Goal: Check status: Check status

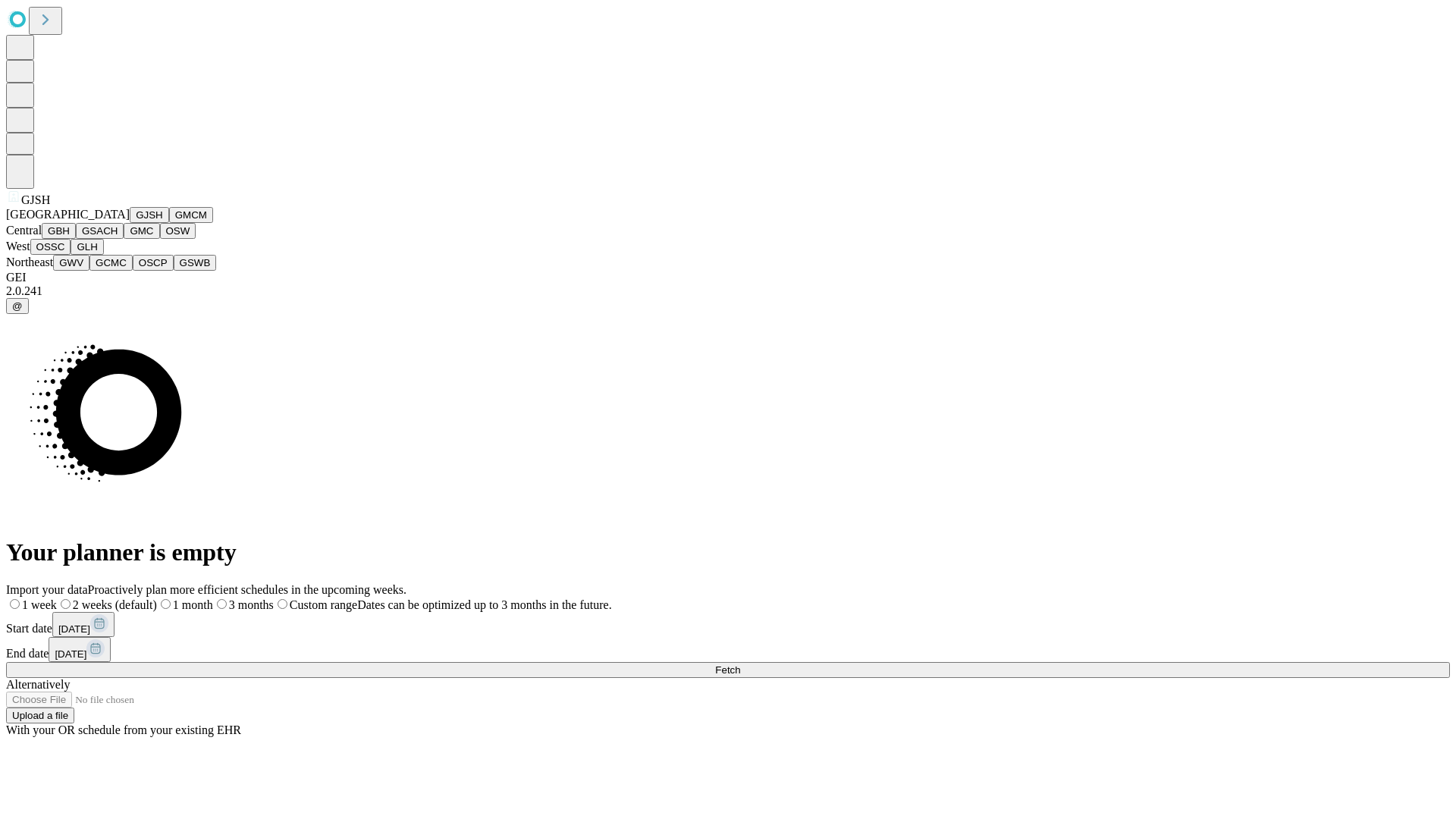
click at [130, 223] on button "GJSH" at bounding box center [149, 215] width 39 height 16
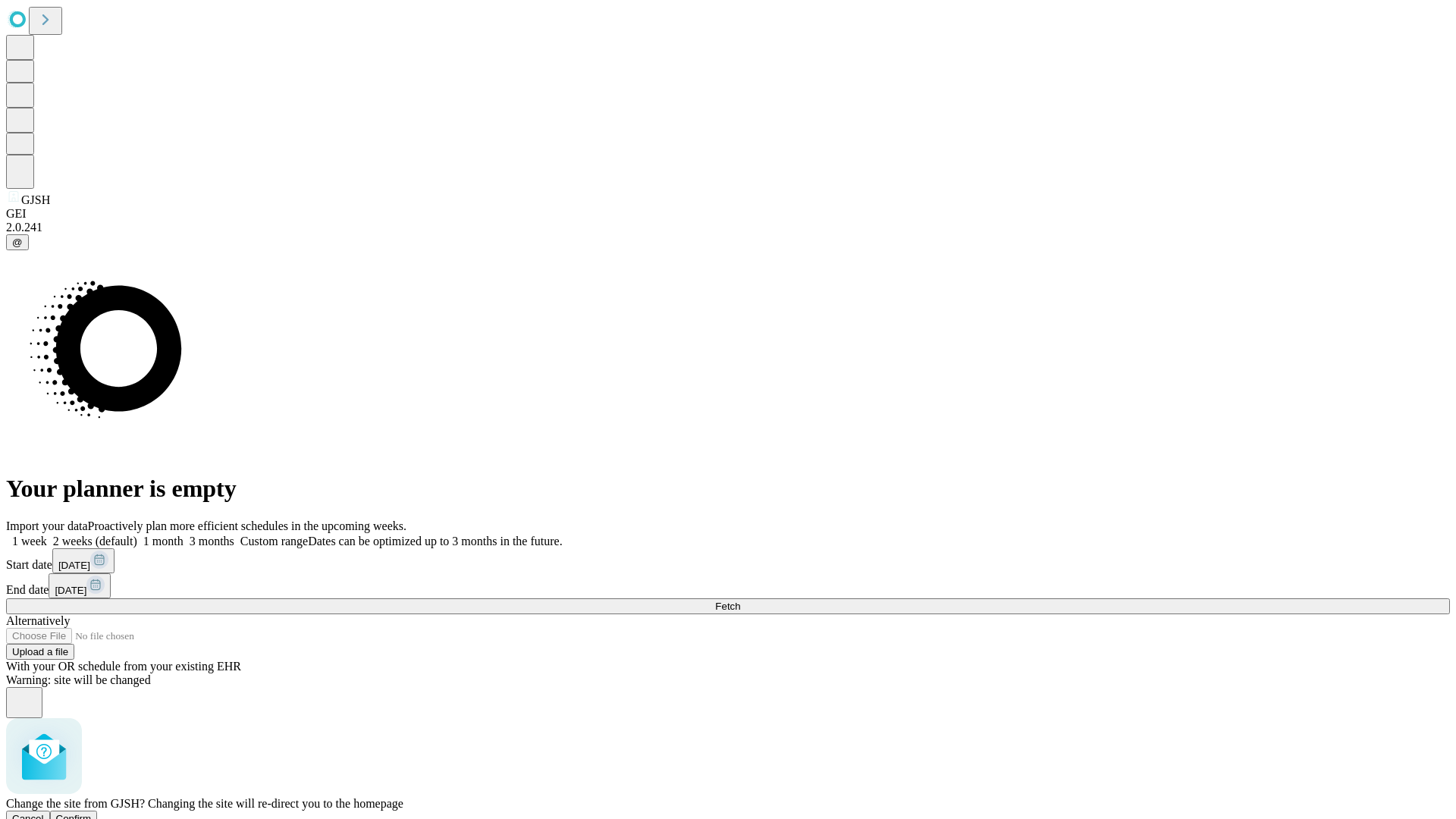
click at [92, 813] on span "Confirm" at bounding box center [74, 819] width 35 height 11
click at [184, 535] on label "1 month" at bounding box center [159, 541] width 46 height 13
click at [740, 601] on span "Fetch" at bounding box center [727, 606] width 25 height 11
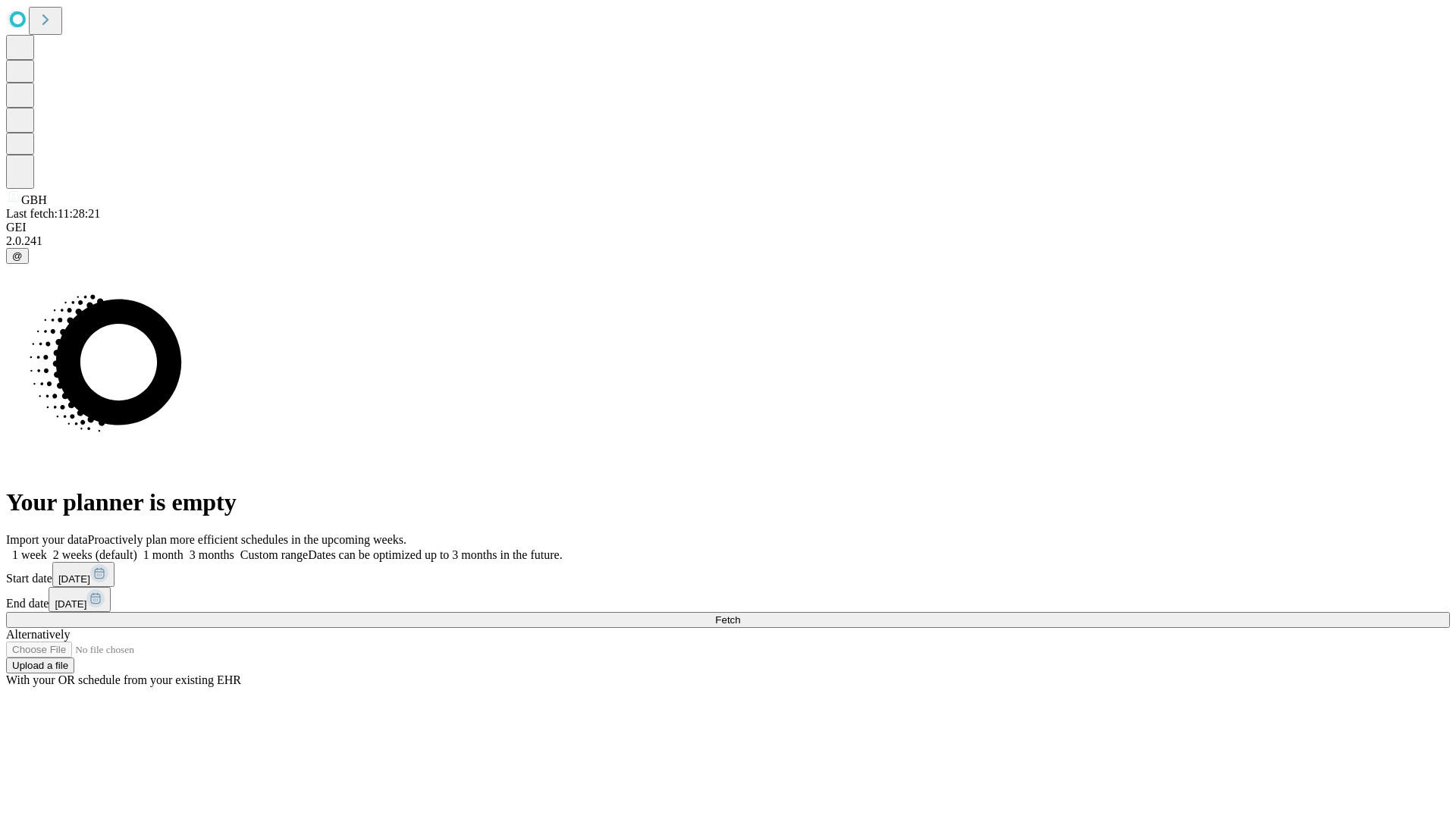
click at [184, 548] on label "1 month" at bounding box center [159, 555] width 46 height 13
click at [740, 614] on span "Fetch" at bounding box center [727, 620] width 25 height 11
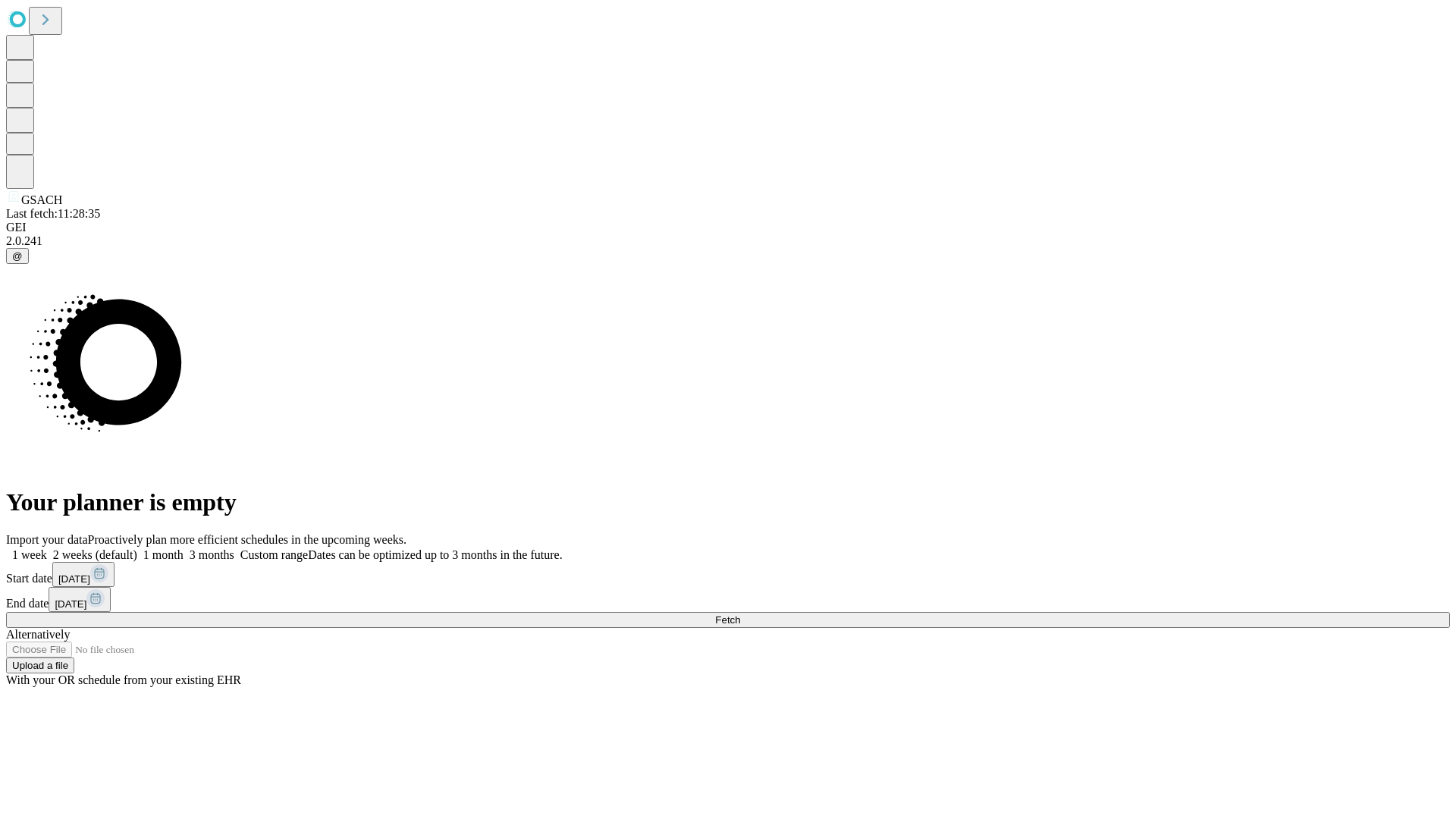
click at [740, 614] on span "Fetch" at bounding box center [727, 620] width 25 height 11
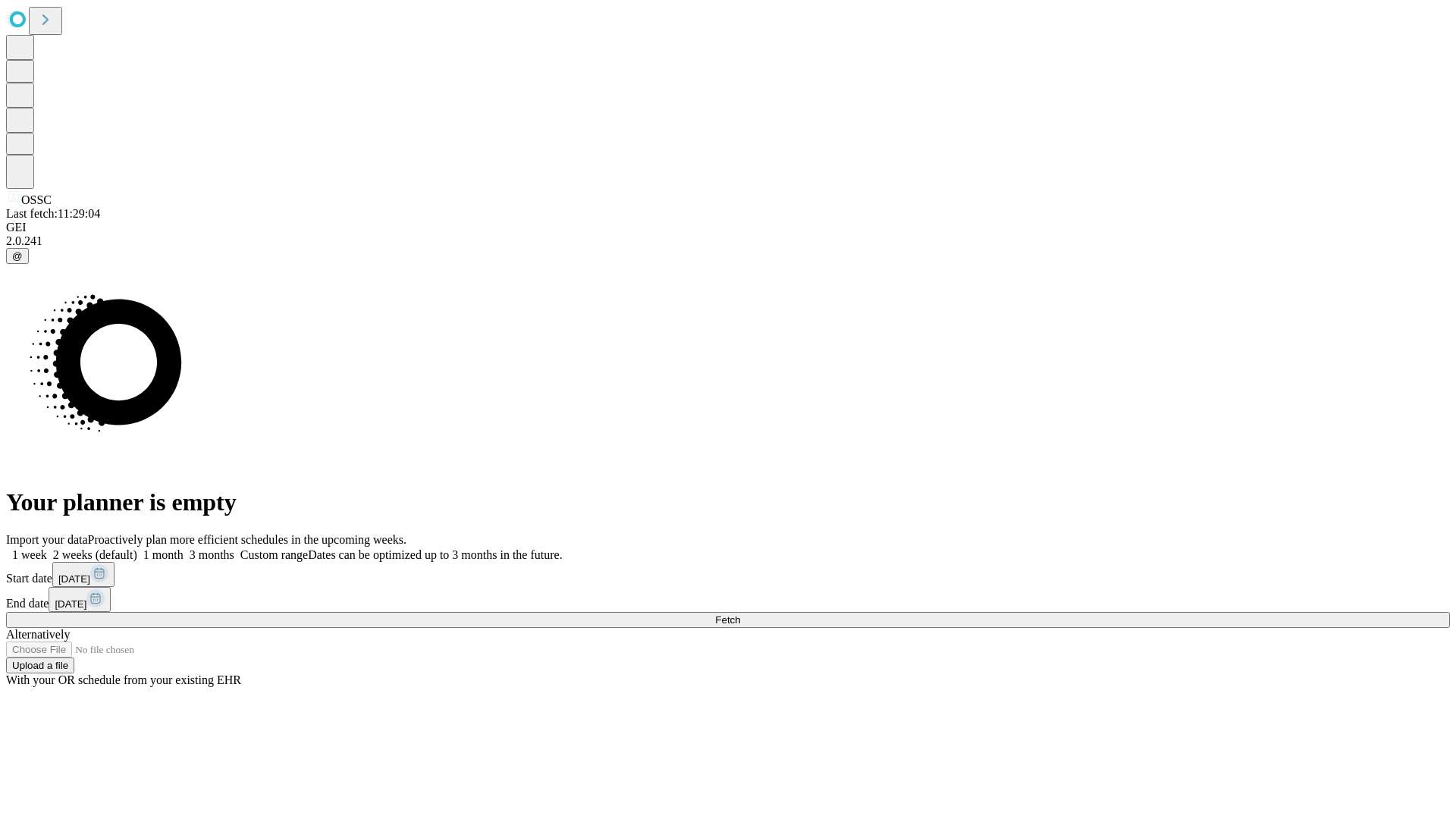
click at [184, 548] on label "1 month" at bounding box center [159, 555] width 46 height 13
click at [740, 614] on span "Fetch" at bounding box center [727, 620] width 25 height 11
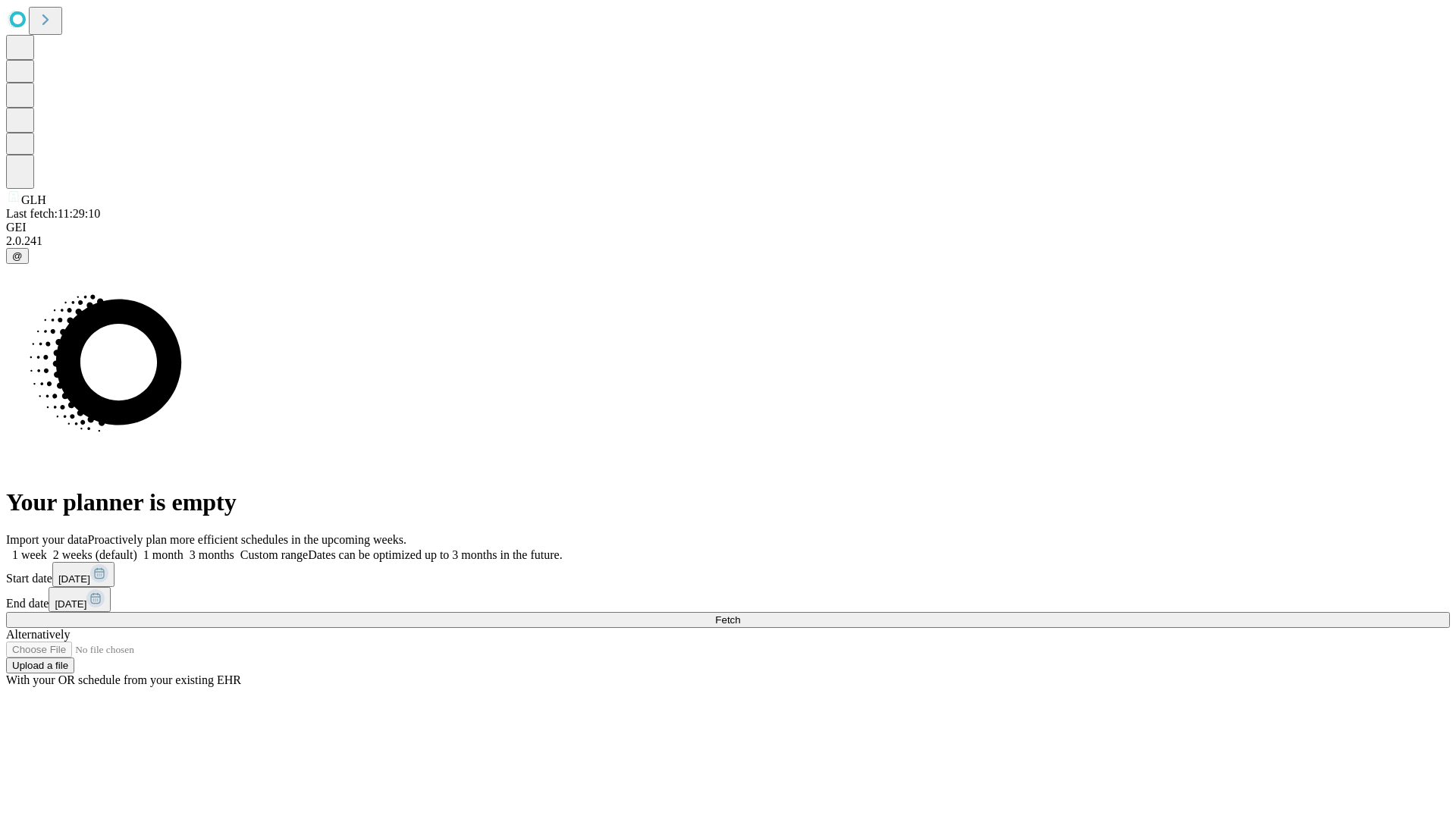
click at [184, 548] on label "1 month" at bounding box center [159, 555] width 46 height 13
click at [740, 614] on span "Fetch" at bounding box center [727, 620] width 25 height 11
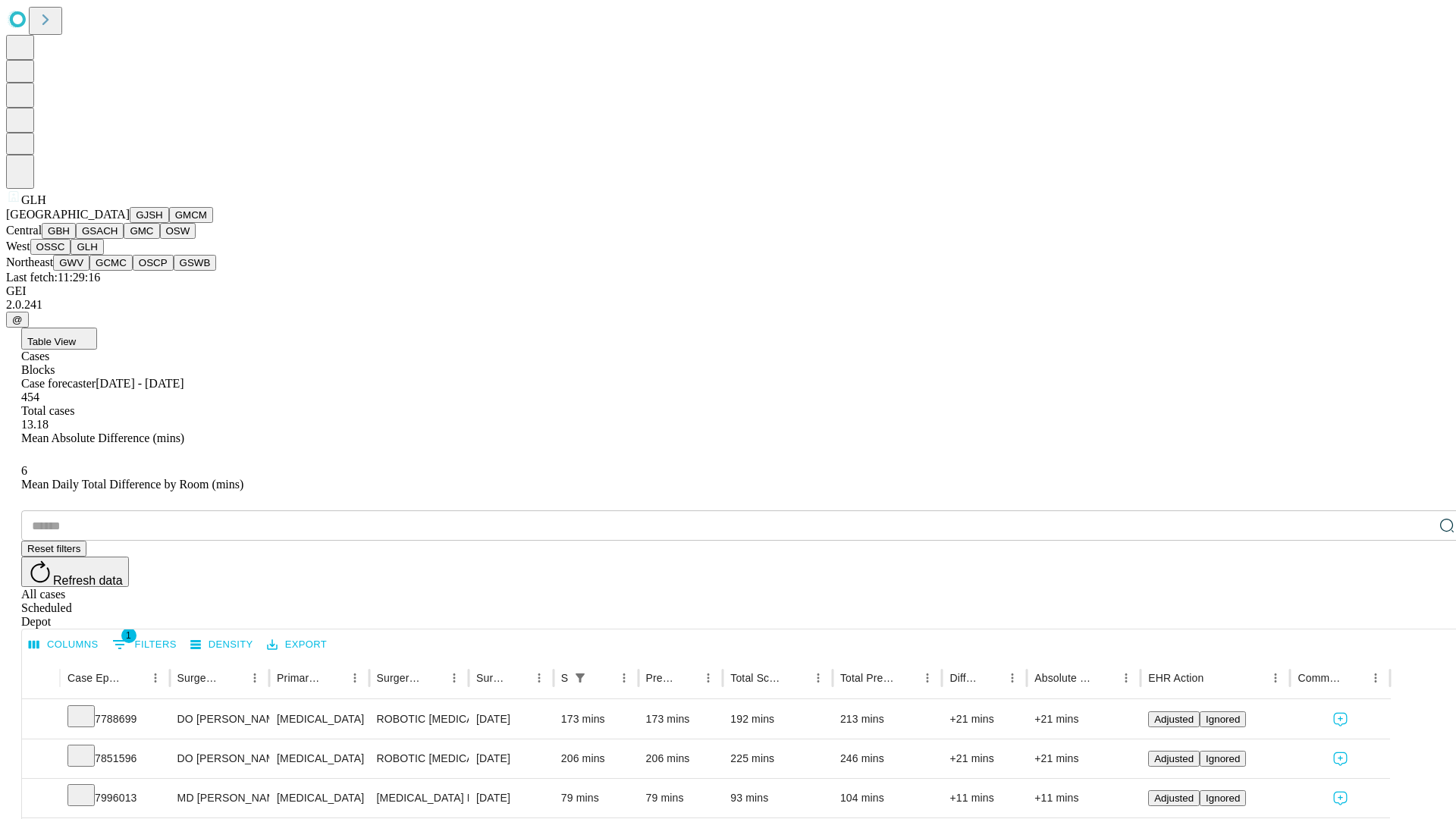
click at [89, 271] on button "GWV" at bounding box center [71, 263] width 36 height 16
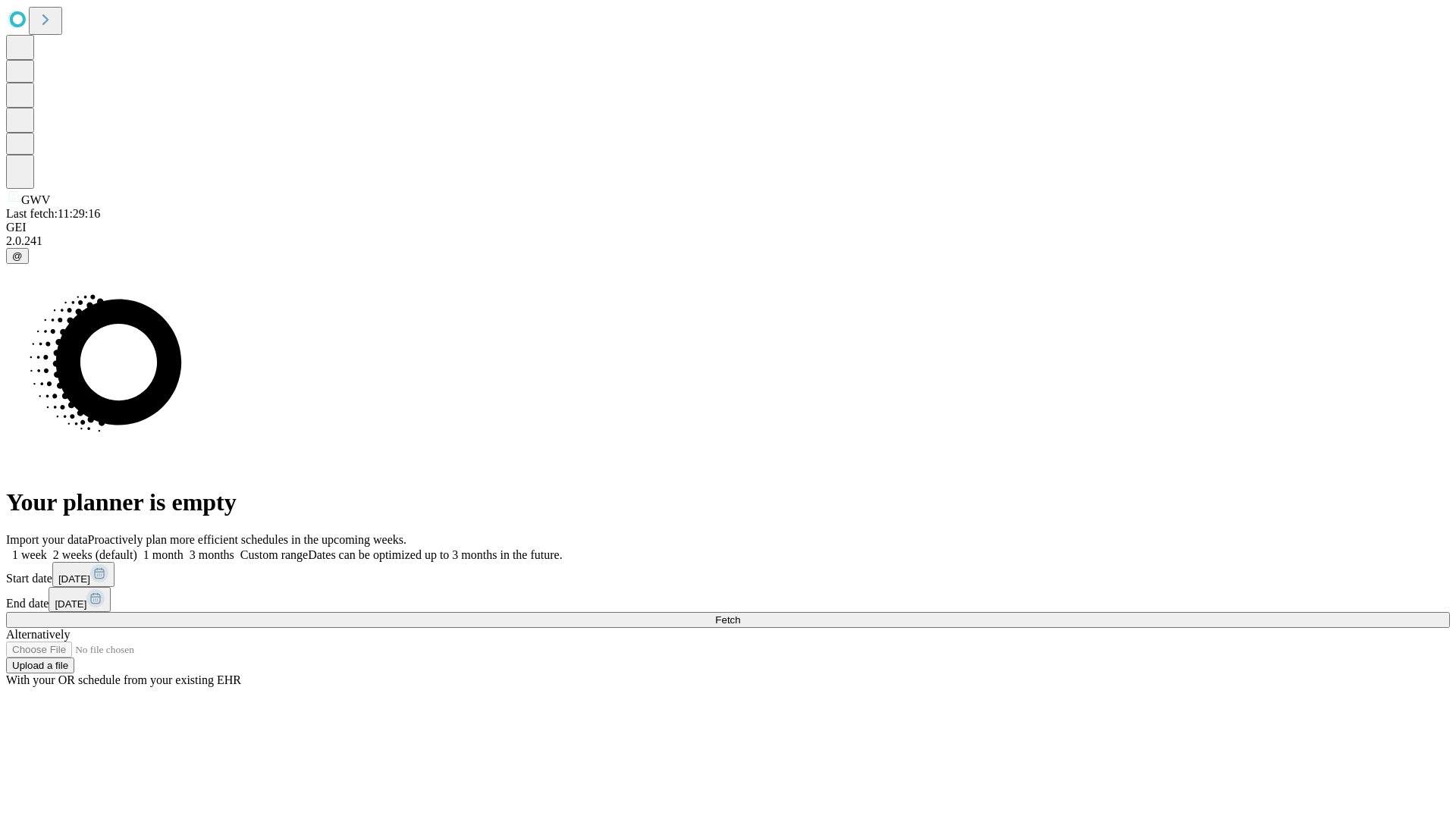
click at [184, 548] on label "1 month" at bounding box center [159, 555] width 46 height 13
click at [740, 614] on span "Fetch" at bounding box center [727, 620] width 25 height 11
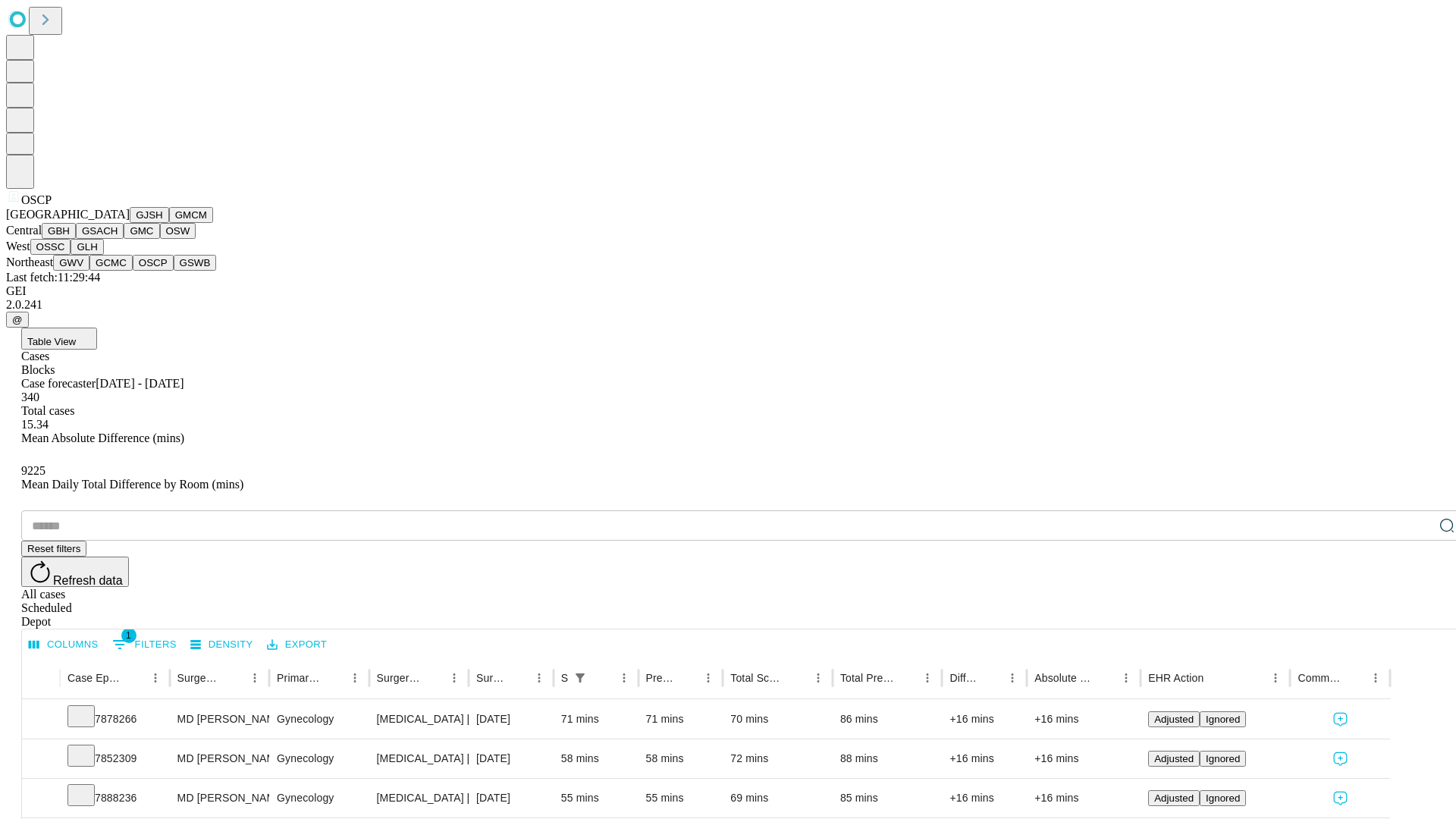
click at [174, 271] on button "GSWB" at bounding box center [196, 263] width 43 height 16
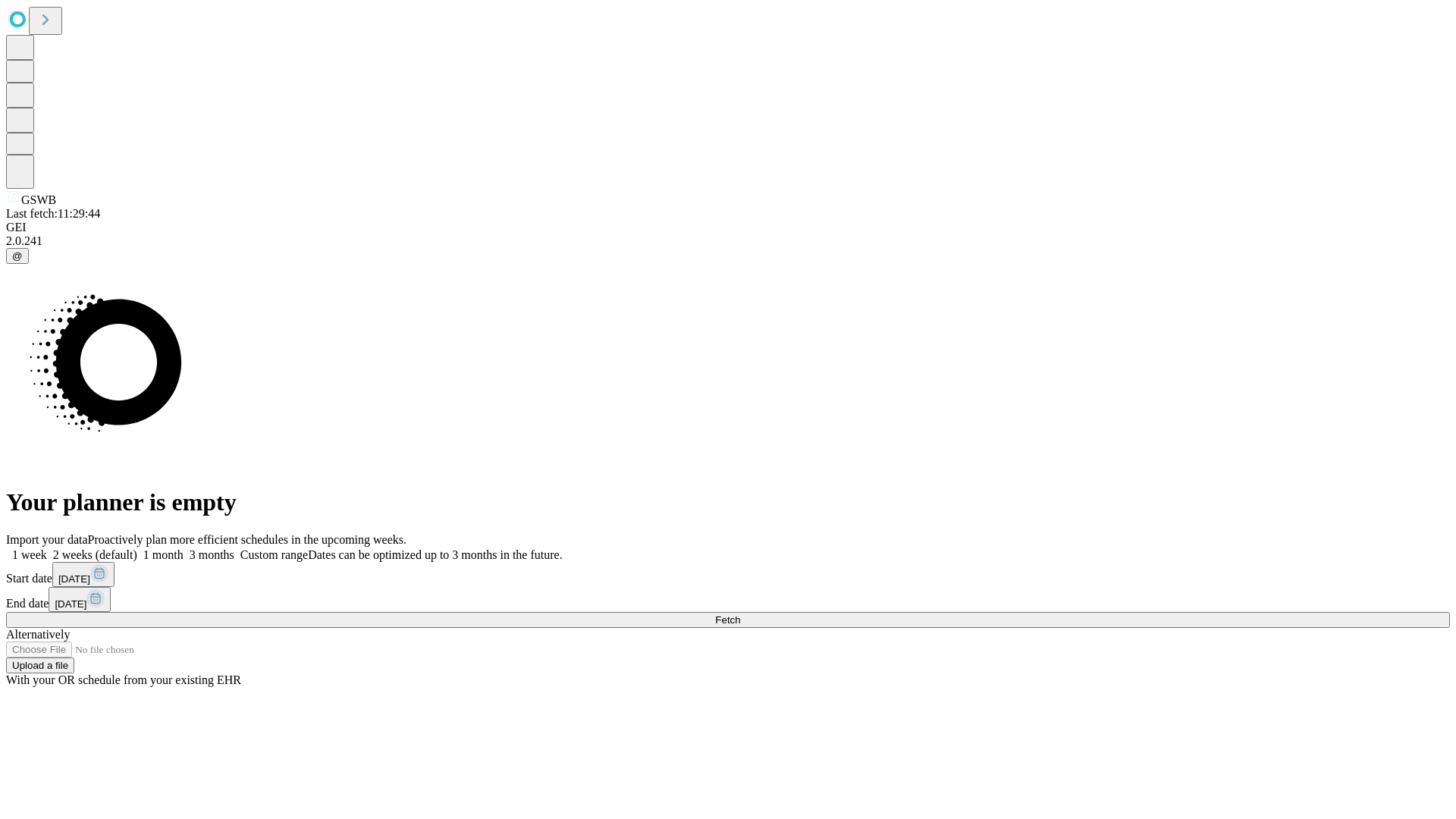
click at [184, 548] on label "1 month" at bounding box center [159, 555] width 46 height 13
click at [740, 614] on span "Fetch" at bounding box center [727, 620] width 25 height 11
